Goal: Find specific page/section: Find specific page/section

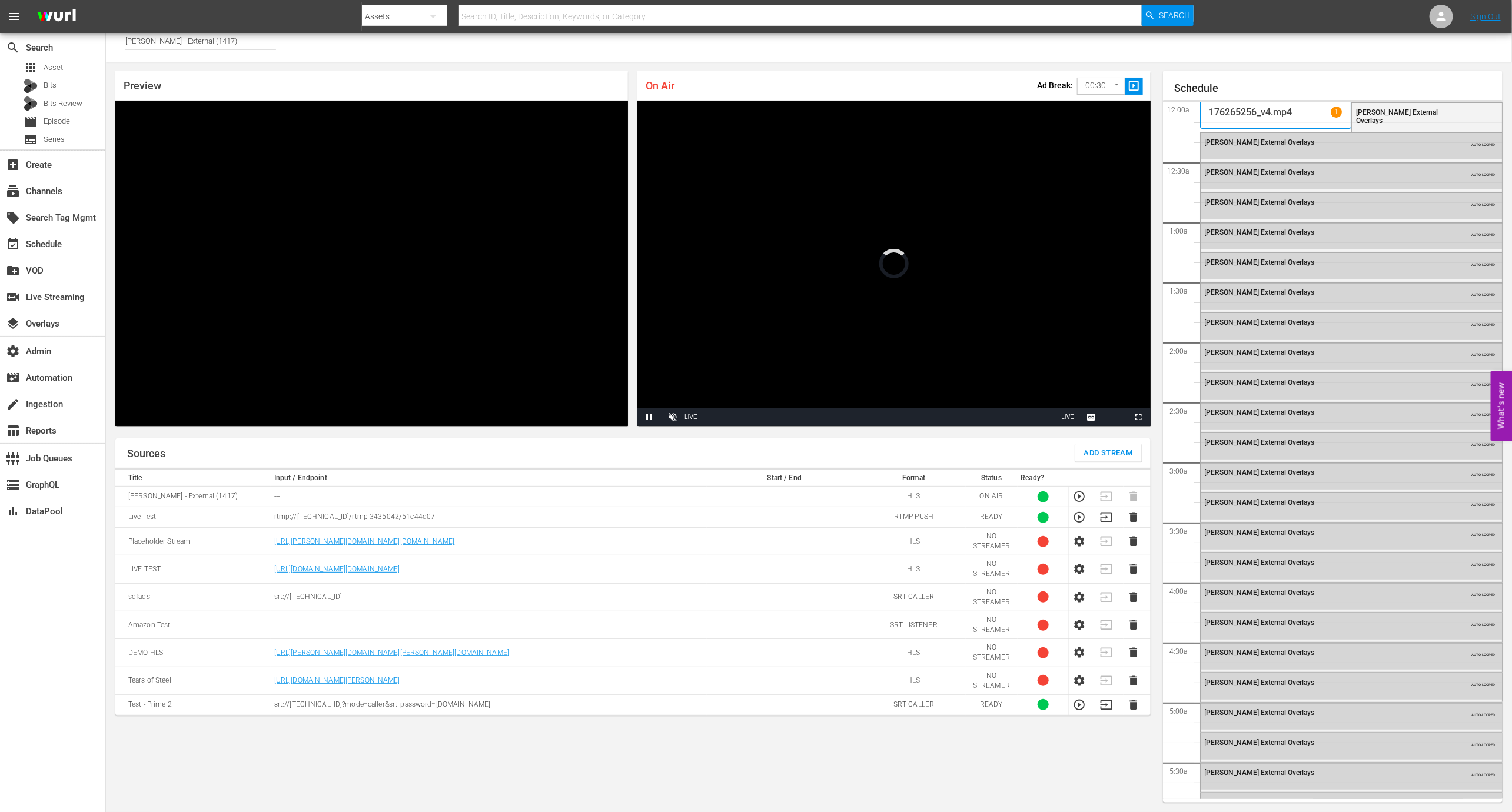
scroll to position [2184, 0]
